Goal: Transaction & Acquisition: Download file/media

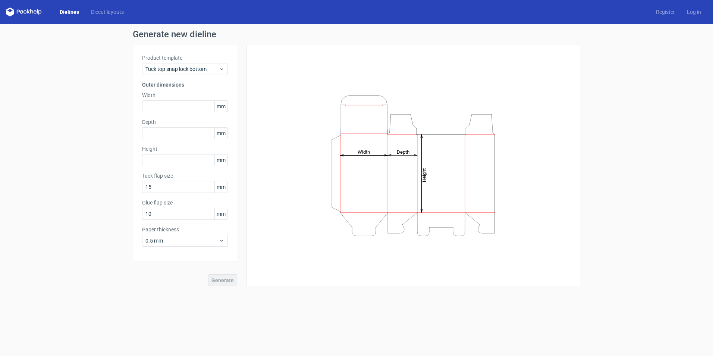
click at [66, 8] on div "Dielines Diecut layouts" at bounding box center [68, 11] width 124 height 9
click at [66, 10] on link "Dielines" at bounding box center [69, 11] width 31 height 7
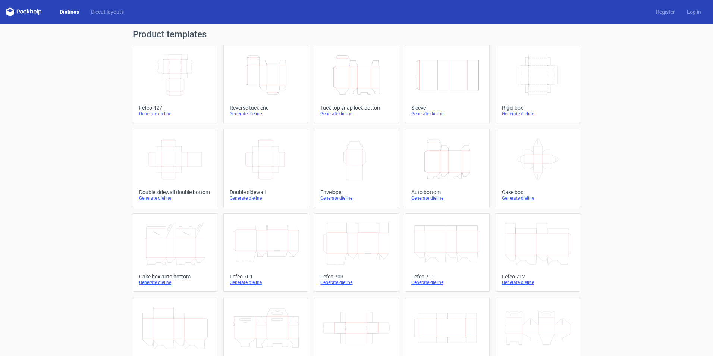
click at [445, 166] on icon "Height Depth Width" at bounding box center [447, 159] width 66 height 42
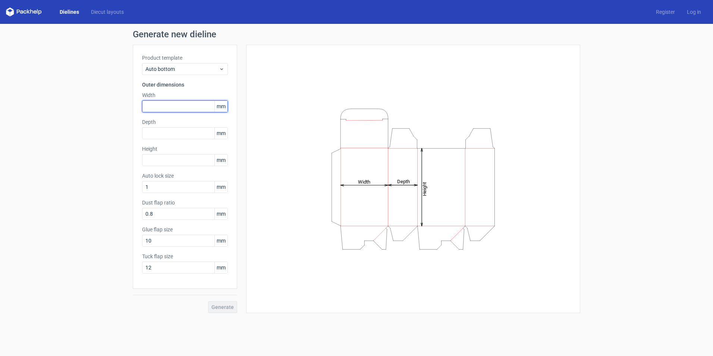
click at [160, 110] on input "text" at bounding box center [185, 106] width 86 height 12
type input "165"
type input "110"
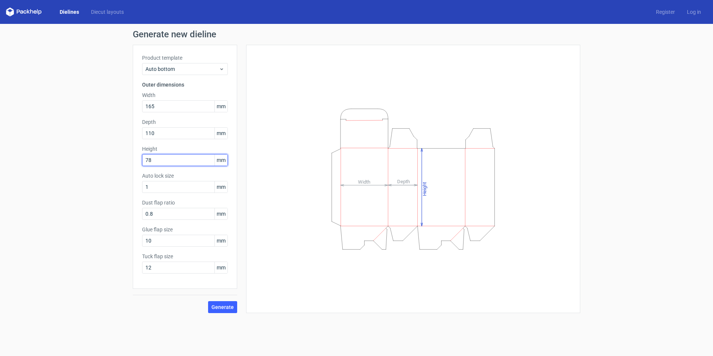
type input "78"
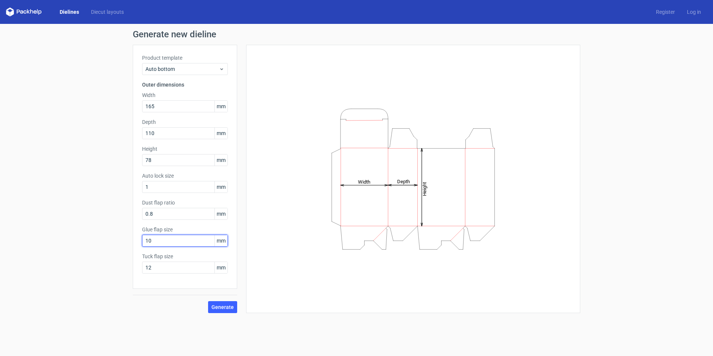
drag, startPoint x: 163, startPoint y: 243, endPoint x: 77, endPoint y: 205, distance: 94.0
click at [93, 225] on div "Generate new dieline Product template Auto bottom Outer dimensions Width 165 mm…" at bounding box center [356, 171] width 713 height 295
type input "16"
click at [224, 308] on span "Generate" at bounding box center [222, 306] width 22 height 5
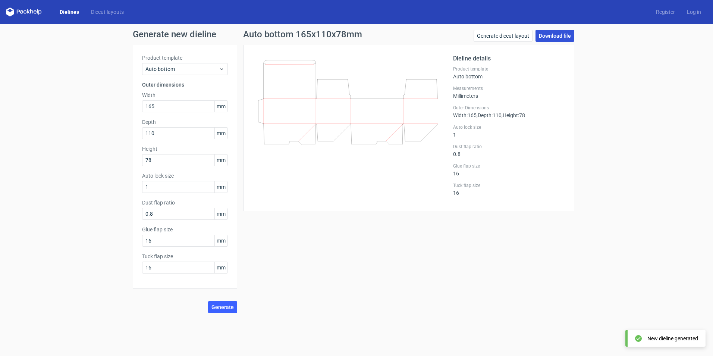
click at [555, 34] on link "Download file" at bounding box center [554, 36] width 39 height 12
